Goal: Information Seeking & Learning: Learn about a topic

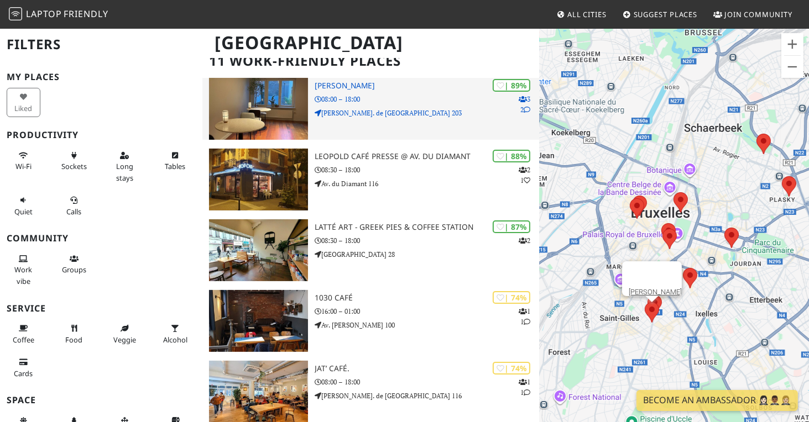
scroll to position [66, 0]
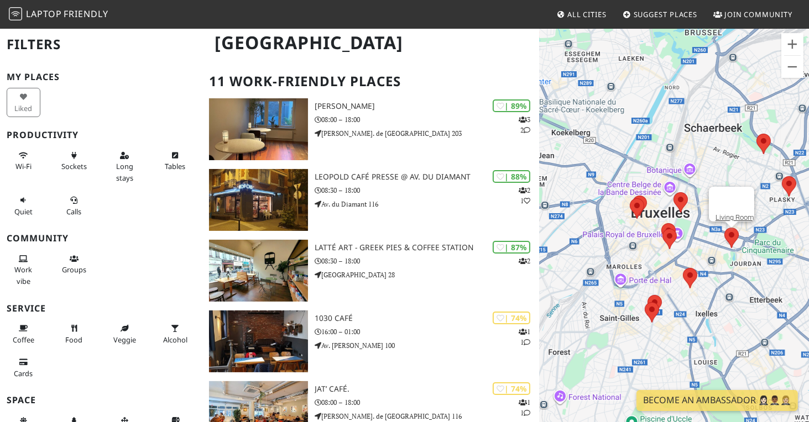
click at [724, 228] on area at bounding box center [724, 228] width 0 height 0
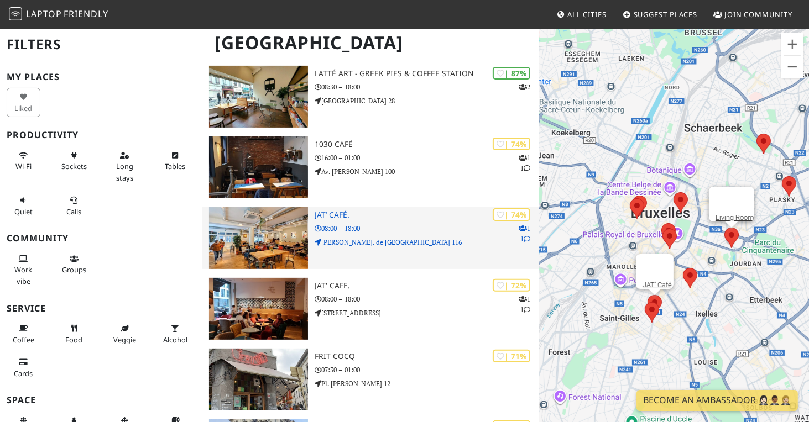
scroll to position [265, 0]
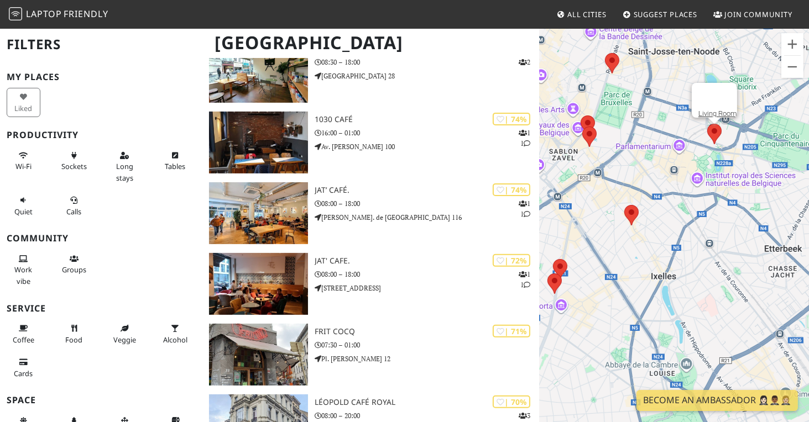
drag, startPoint x: 676, startPoint y: 331, endPoint x: 609, endPoint y: 332, distance: 66.9
click at [609, 332] on div "Living Room" at bounding box center [674, 239] width 270 height 422
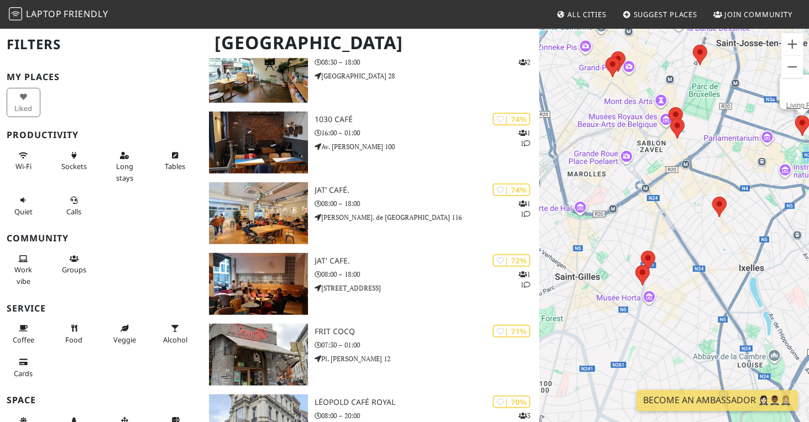
drag, startPoint x: 638, startPoint y: 267, endPoint x: 726, endPoint y: 259, distance: 88.3
click at [726, 259] on div "Living Room" at bounding box center [674, 239] width 270 height 422
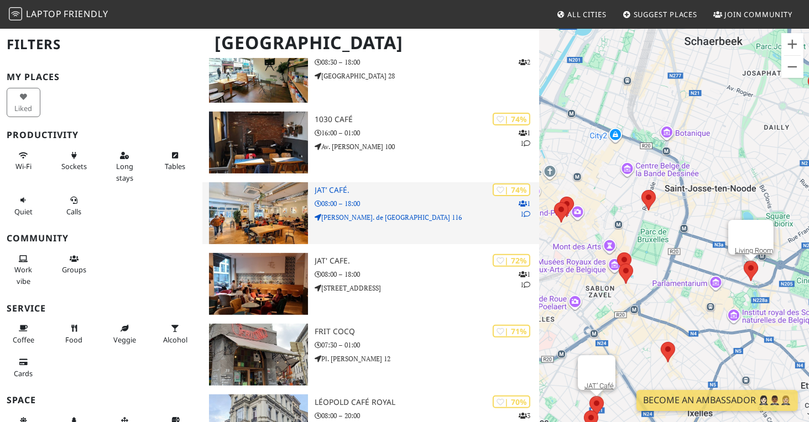
click at [334, 192] on h3 "JAT’ Café." at bounding box center [427, 190] width 225 height 9
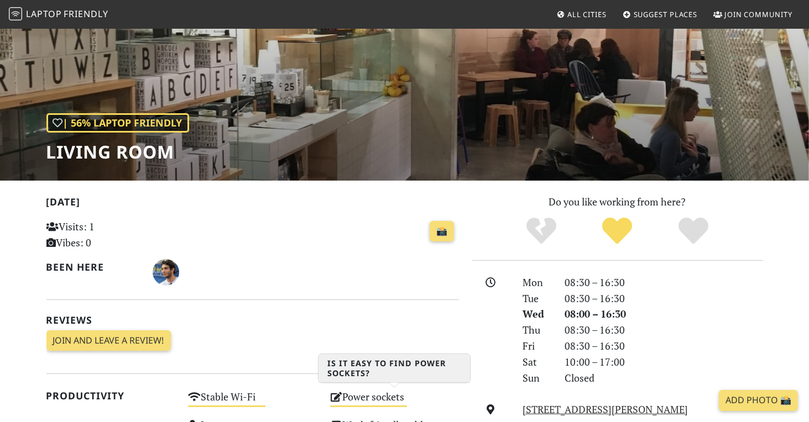
scroll to position [99, 0]
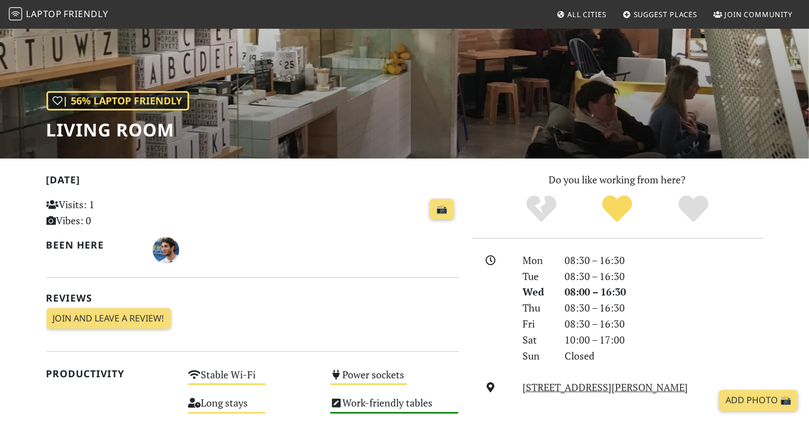
click at [692, 276] on div "08:30 – 16:30" at bounding box center [664, 277] width 211 height 16
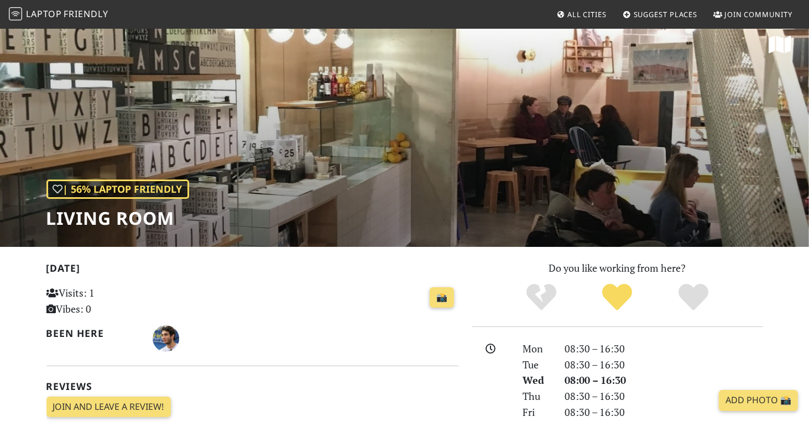
scroll to position [0, 0]
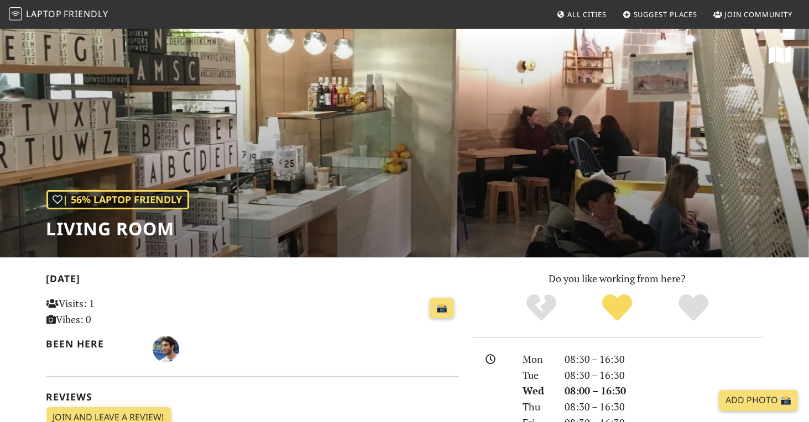
click at [394, 164] on div "| 56% Laptop Friendly Living Room" at bounding box center [404, 143] width 809 height 230
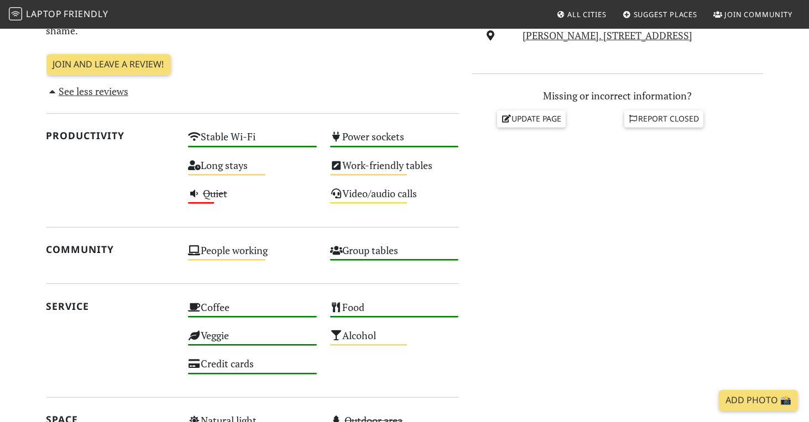
scroll to position [465, 0]
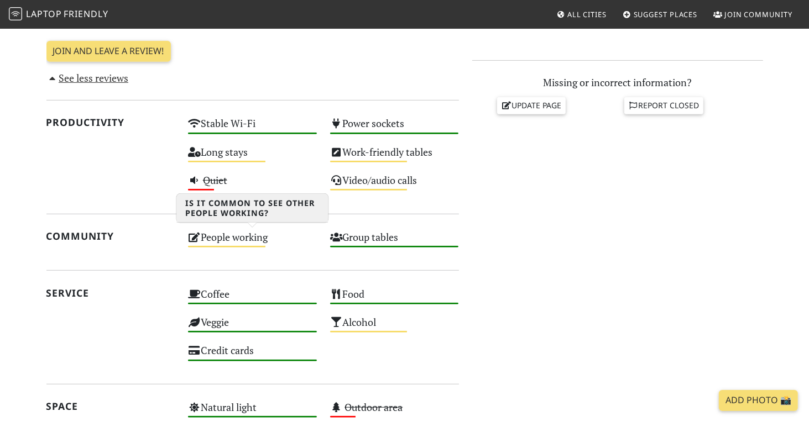
click at [231, 241] on div "People working Medium" at bounding box center [252, 242] width 142 height 28
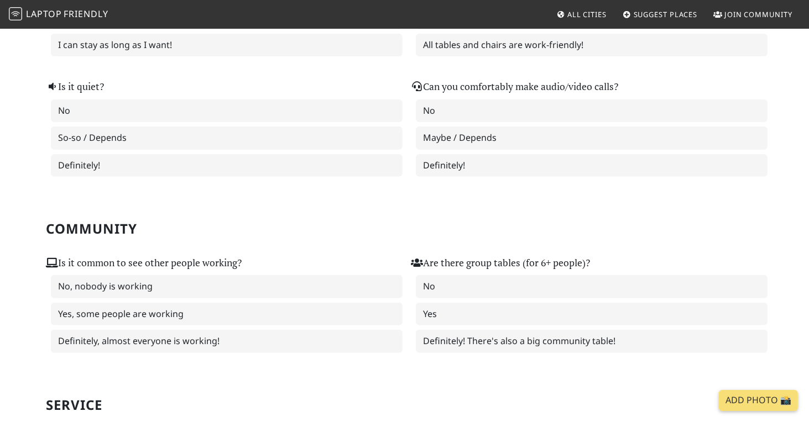
scroll to position [332, 0]
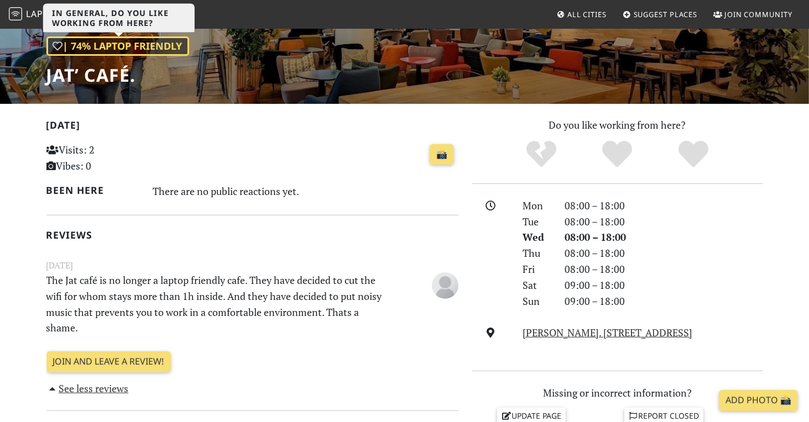
scroll to position [133, 0]
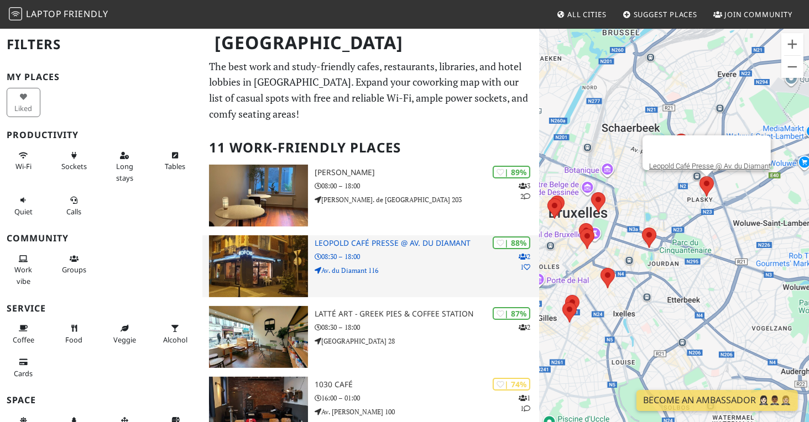
click at [400, 241] on h3 "Leopold Café Presse @ Av. du Diamant" at bounding box center [427, 243] width 225 height 9
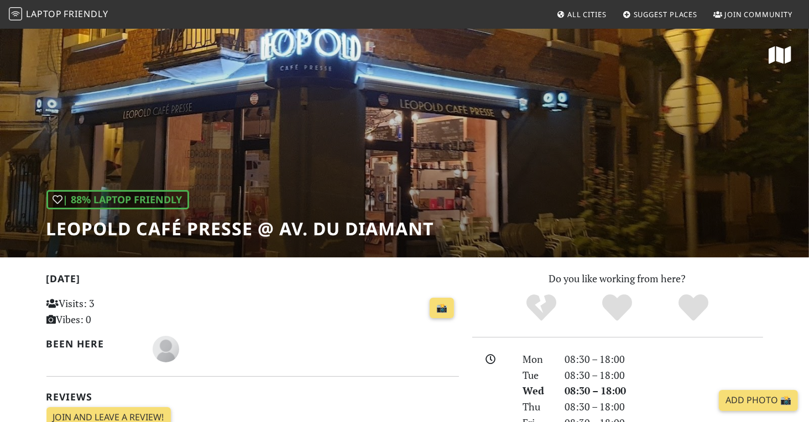
click at [561, 170] on div "| 88% Laptop Friendly Leopold Café Presse @ Av. du Diamant" at bounding box center [404, 143] width 809 height 230
